Goal: Information Seeking & Learning: Learn about a topic

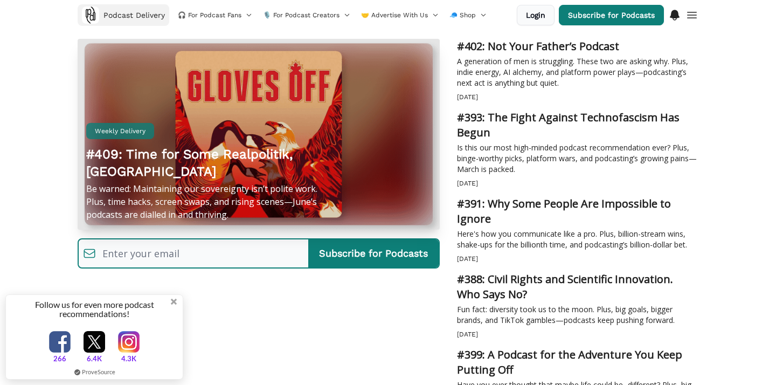
click at [141, 16] on span "Podcast Delivery" at bounding box center [133, 15] width 61 height 11
click at [87, 12] on img at bounding box center [90, 14] width 17 height 17
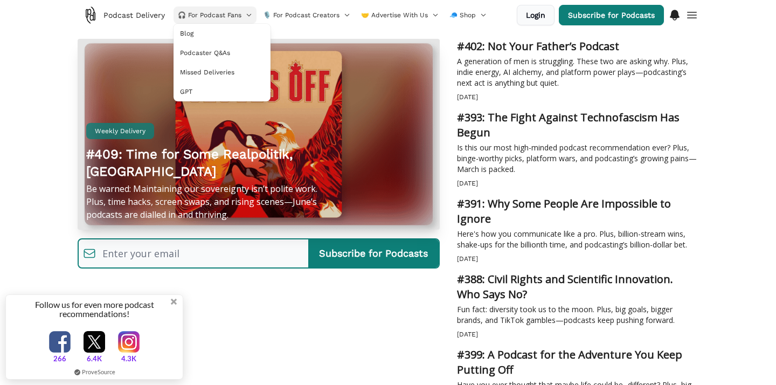
click at [228, 11] on span "🎧 For Podcast Fans" at bounding box center [210, 15] width 64 height 9
click at [224, 13] on span "🎧 For Podcast Fans" at bounding box center [210, 15] width 64 height 9
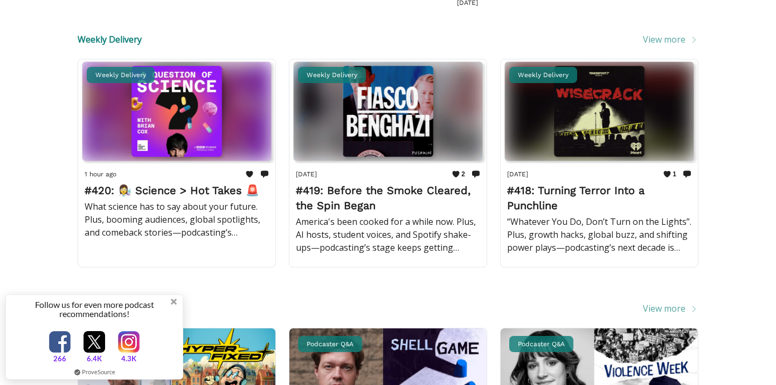
scroll to position [416, 0]
